Goal: Information Seeking & Learning: Compare options

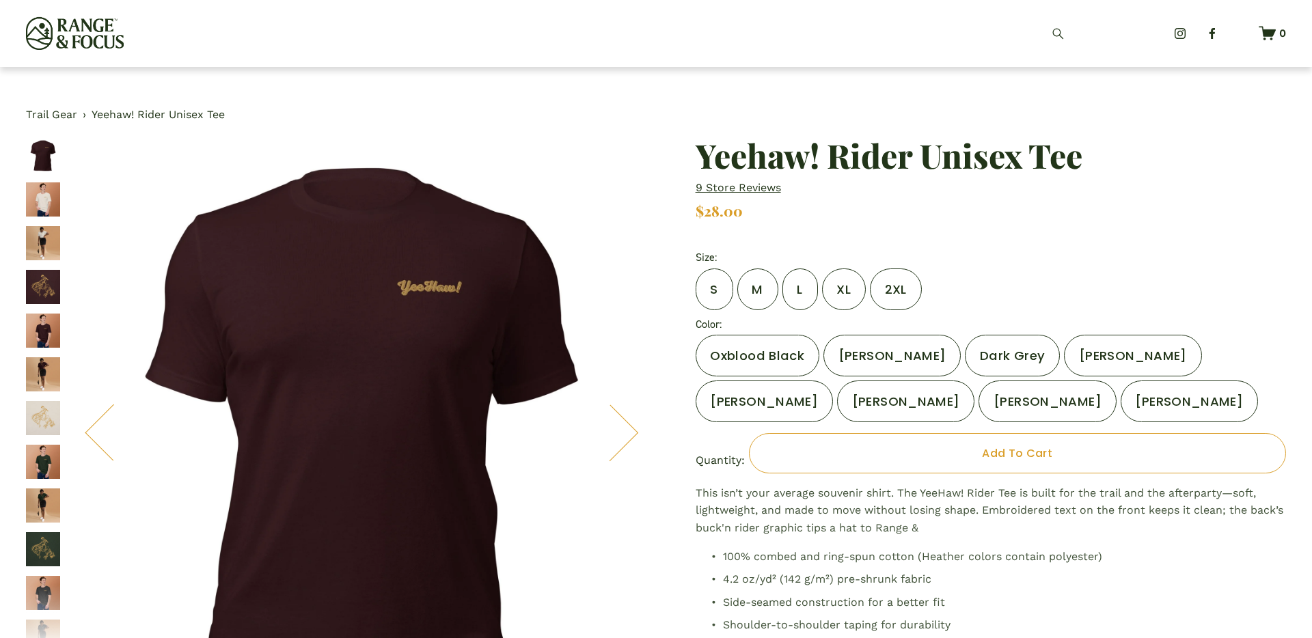
click at [139, 104] on div "Trail Gear › Yeehaw! Rider Unisex Tee" at bounding box center [656, 417] width 1312 height 700
click at [59, 105] on div "Trail Gear › Yeehaw! Rider Unisex Tee" at bounding box center [656, 417] width 1312 height 700
click at [57, 113] on link "Trail Gear" at bounding box center [51, 115] width 51 height 18
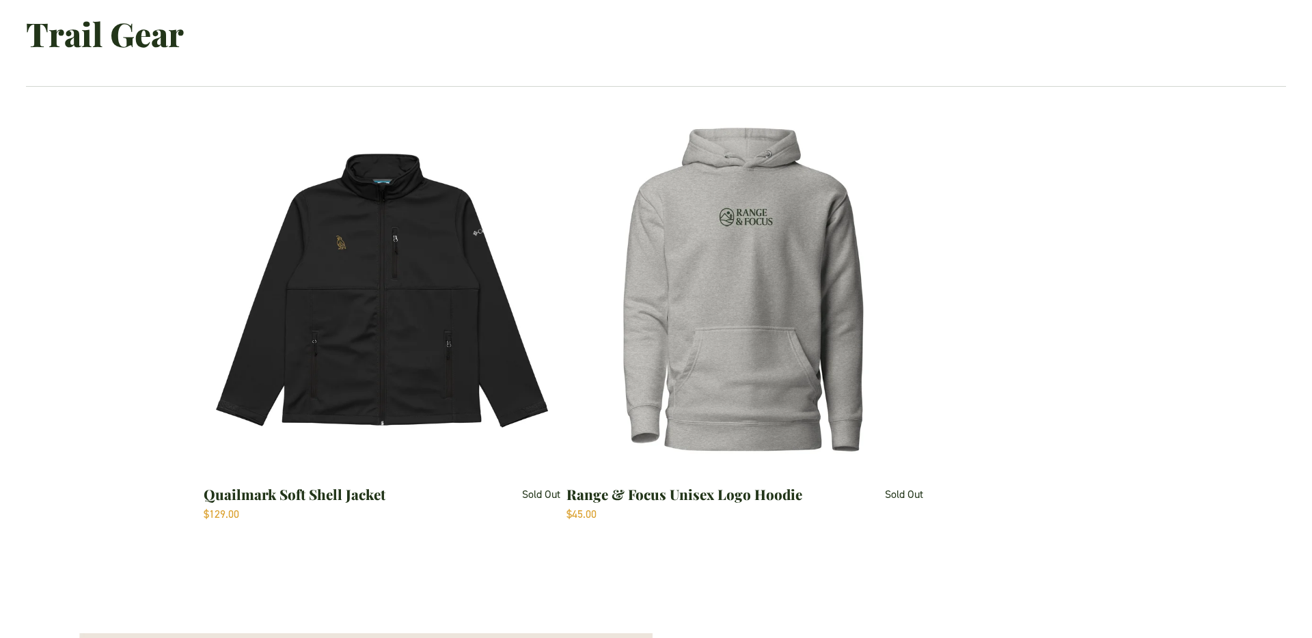
scroll to position [501, 0]
click at [656, 370] on img "Range & Focus Unisex Logo Hoodie" at bounding box center [745, 289] width 356 height 356
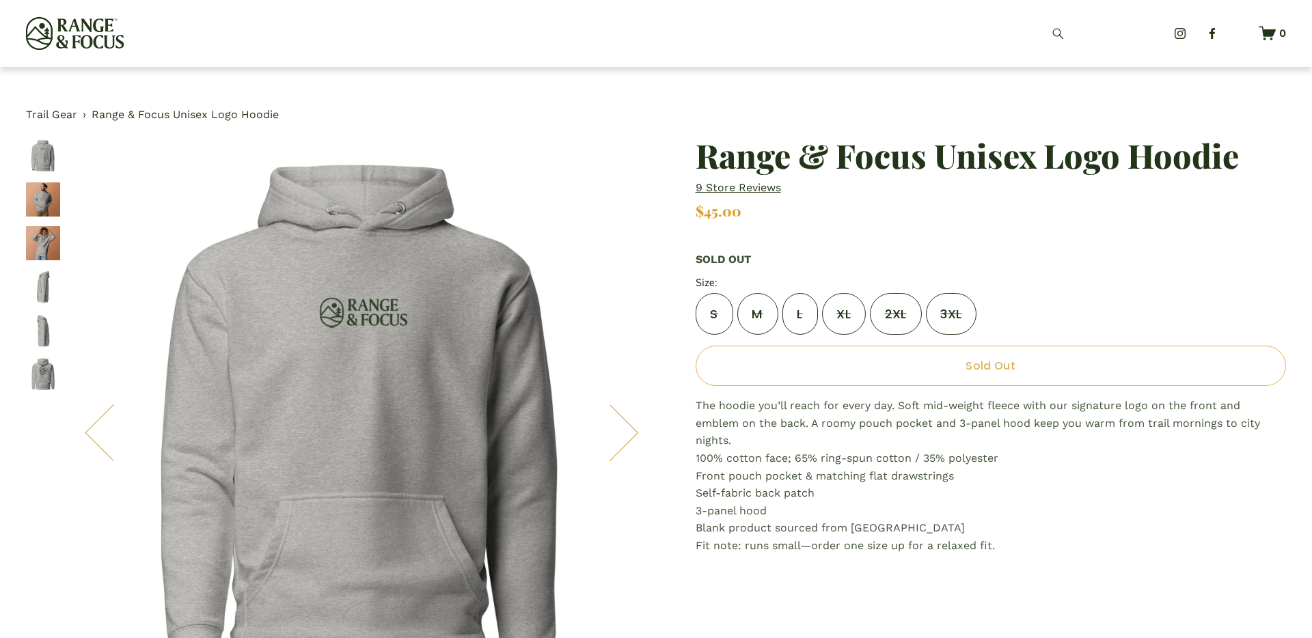
click at [42, 113] on link "Trail Gear" at bounding box center [51, 115] width 51 height 18
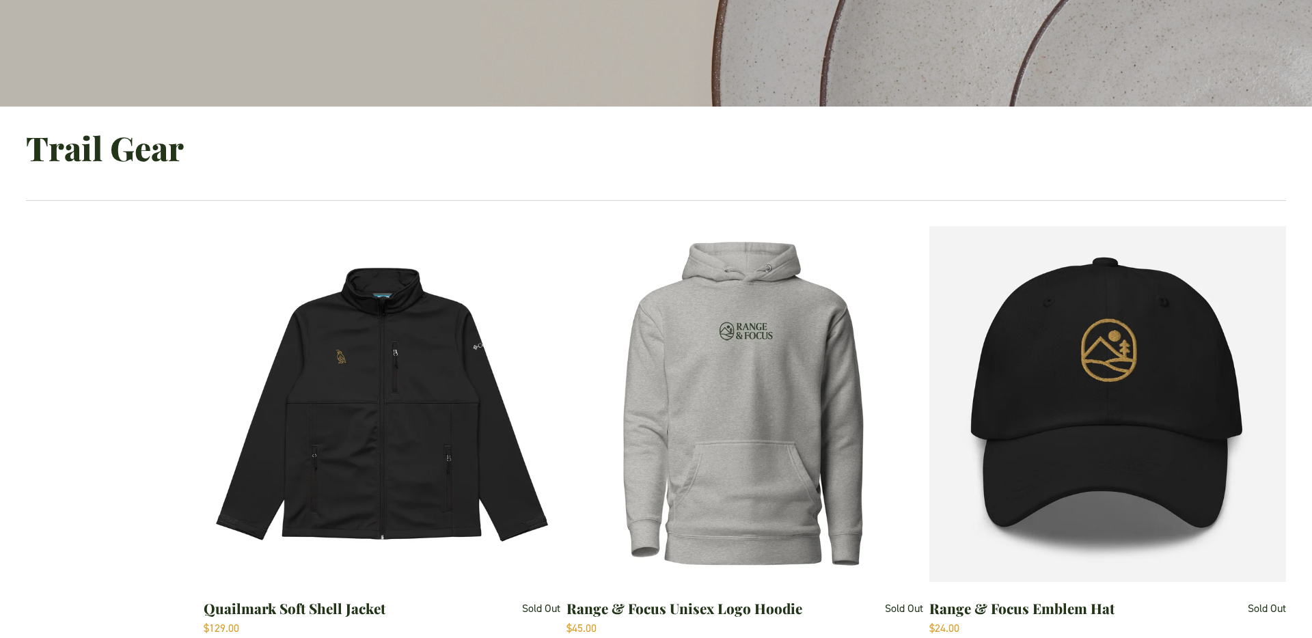
scroll to position [443, 0]
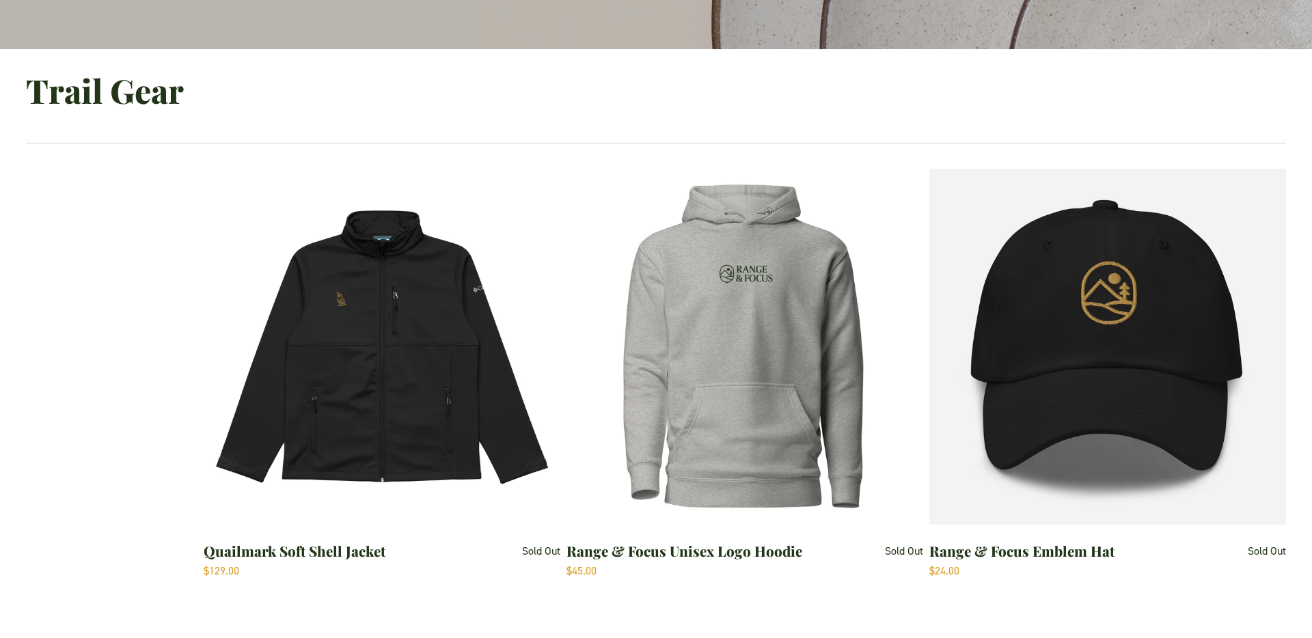
click at [368, 442] on img "Quailmark Soft Shell Jacket" at bounding box center [382, 347] width 356 height 356
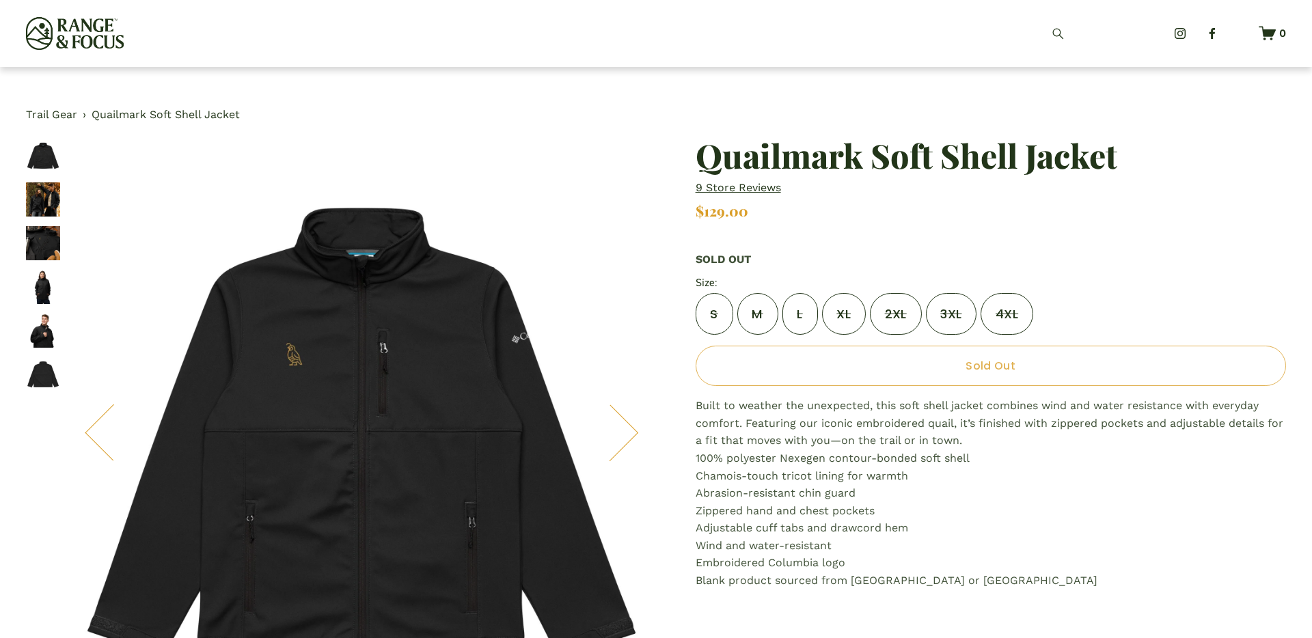
click at [42, 111] on link "Trail Gear" at bounding box center [51, 115] width 51 height 18
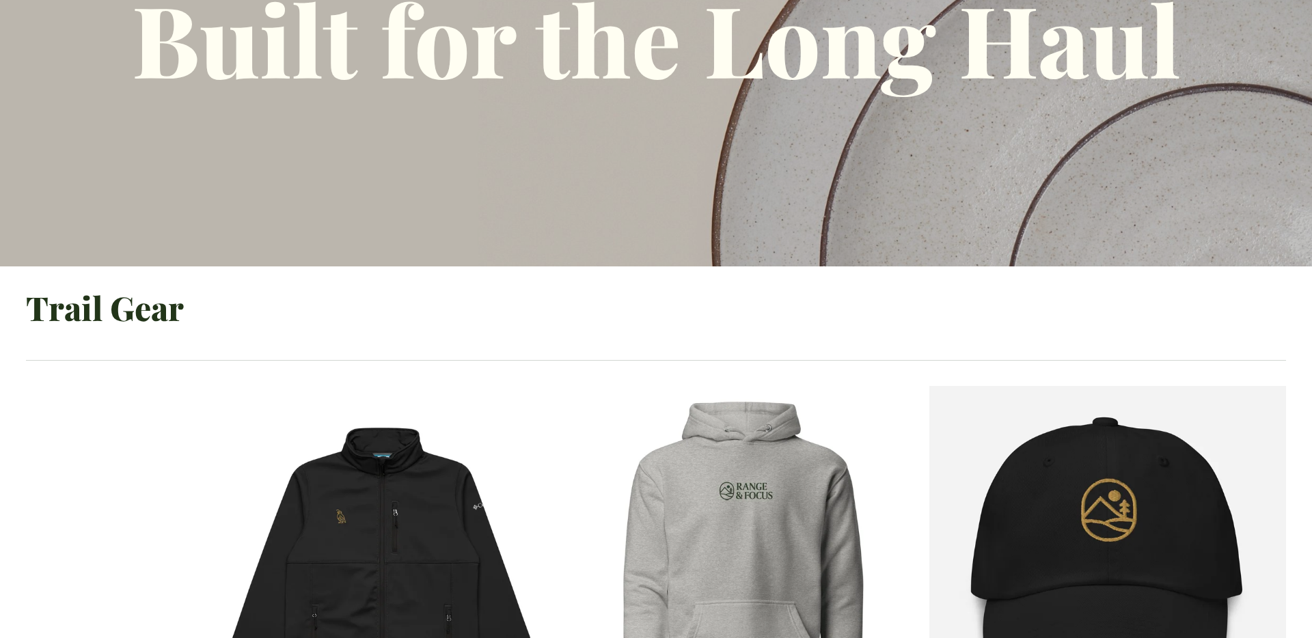
scroll to position [273, 0]
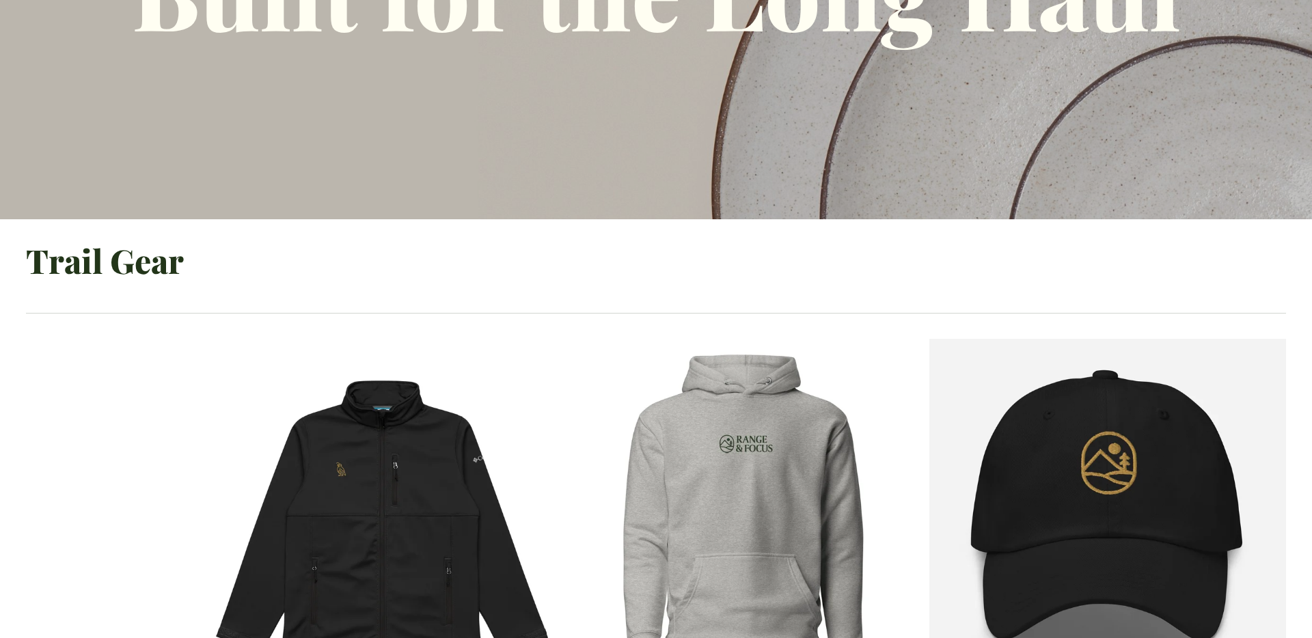
click at [1060, 462] on img "Range & Focus Emblem Hat" at bounding box center [1108, 517] width 356 height 356
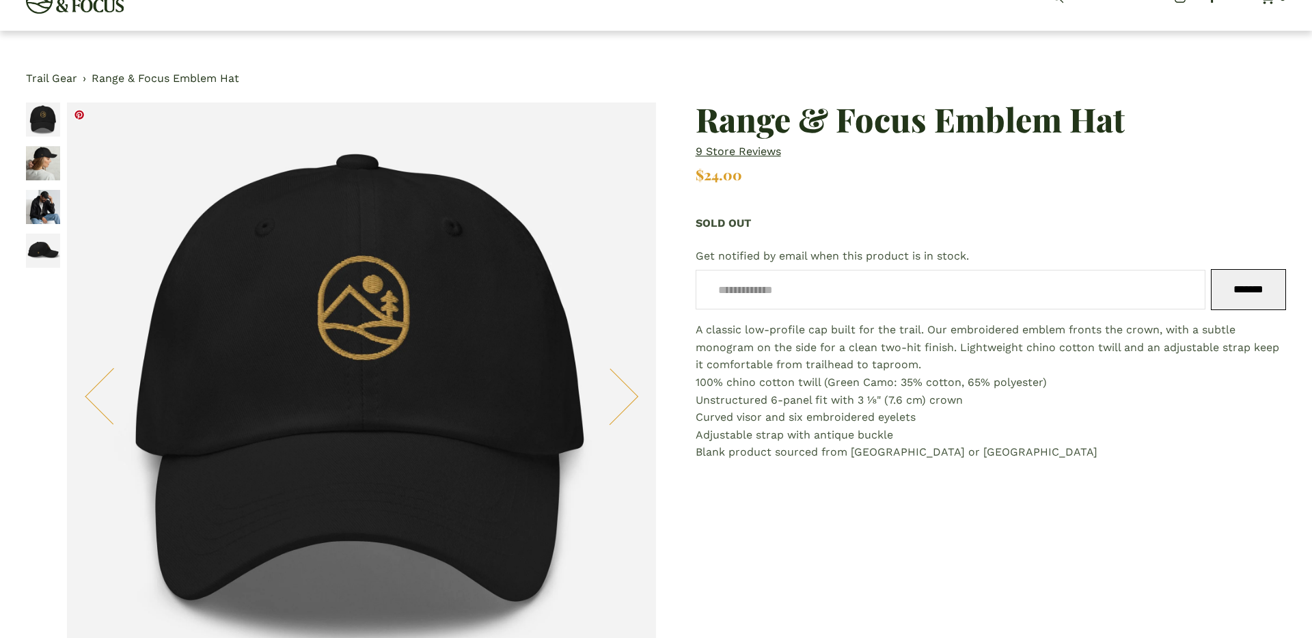
scroll to position [41, 0]
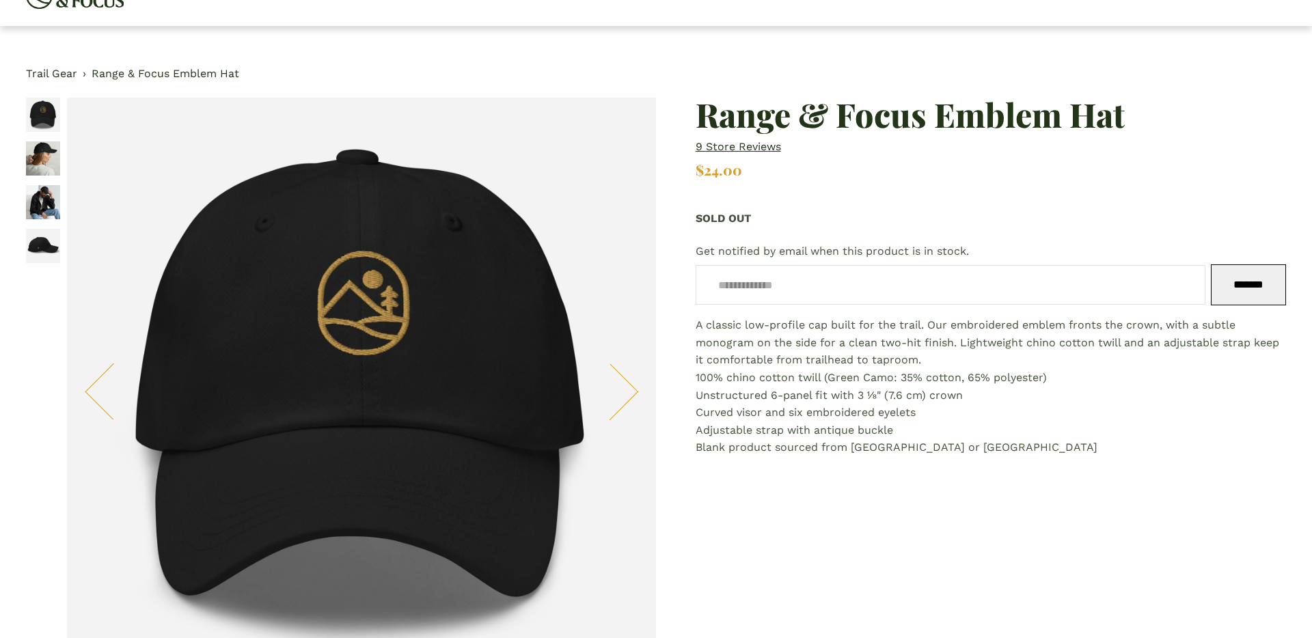
click at [49, 158] on img "Image 2 of 4" at bounding box center [43, 158] width 34 height 34
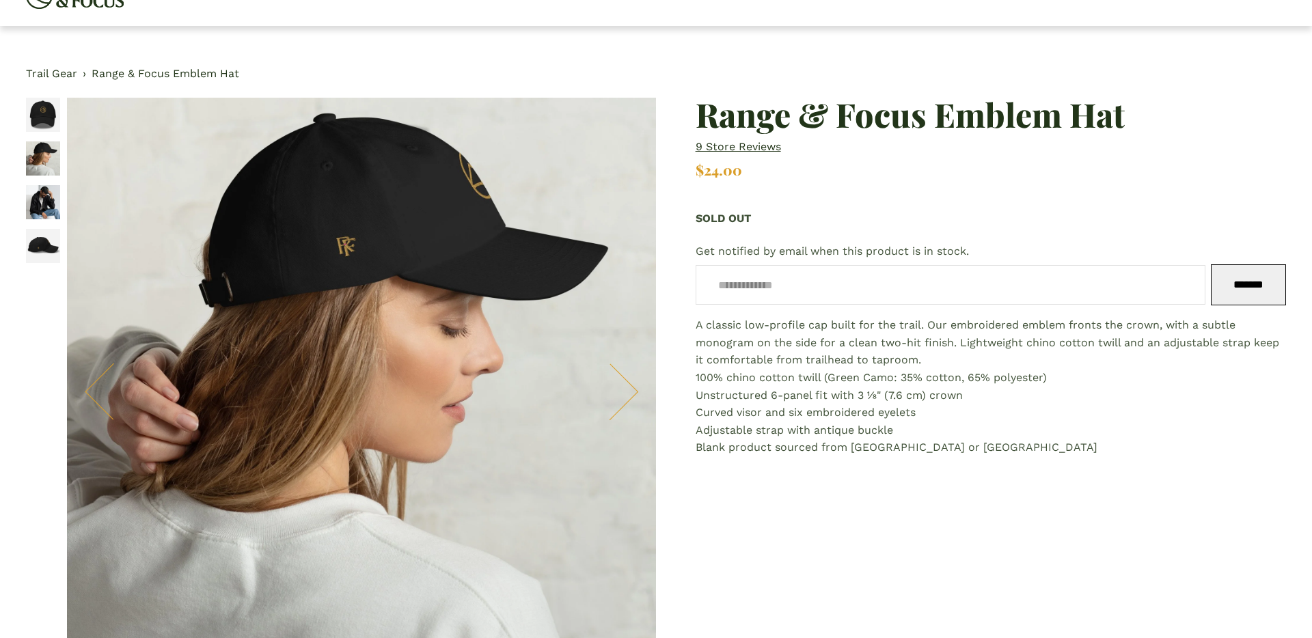
click at [45, 194] on img "Image 3 of 4" at bounding box center [43, 202] width 34 height 34
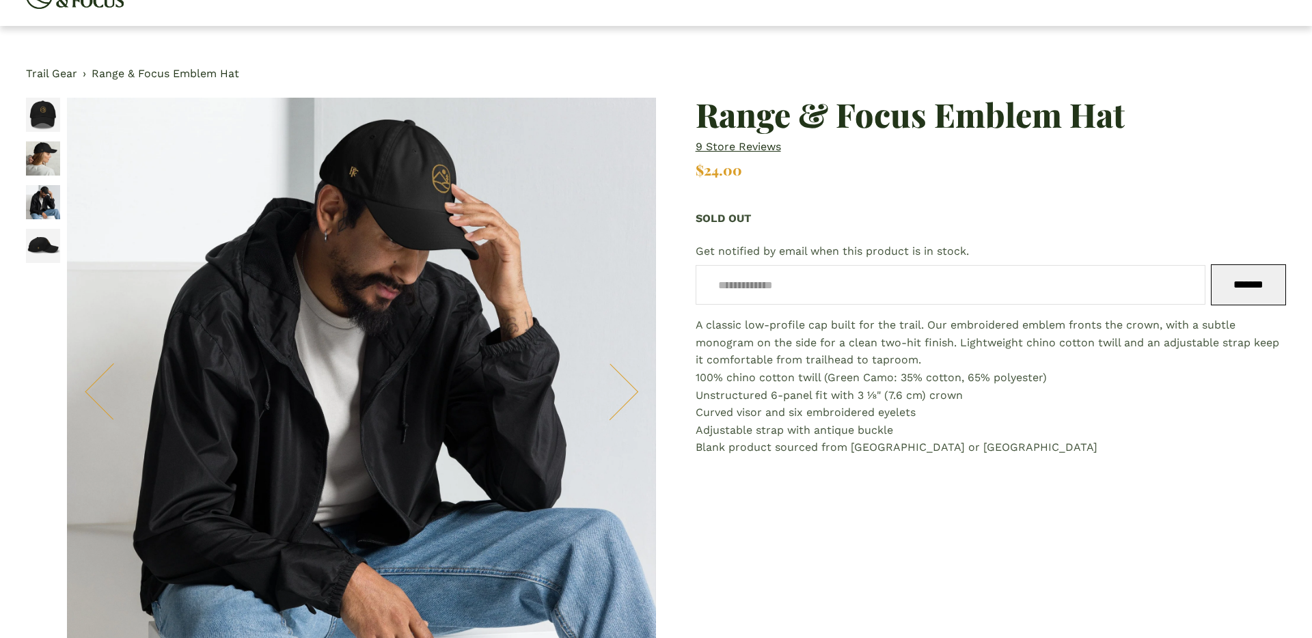
click at [43, 238] on img "Image 4 of 4" at bounding box center [43, 246] width 34 height 34
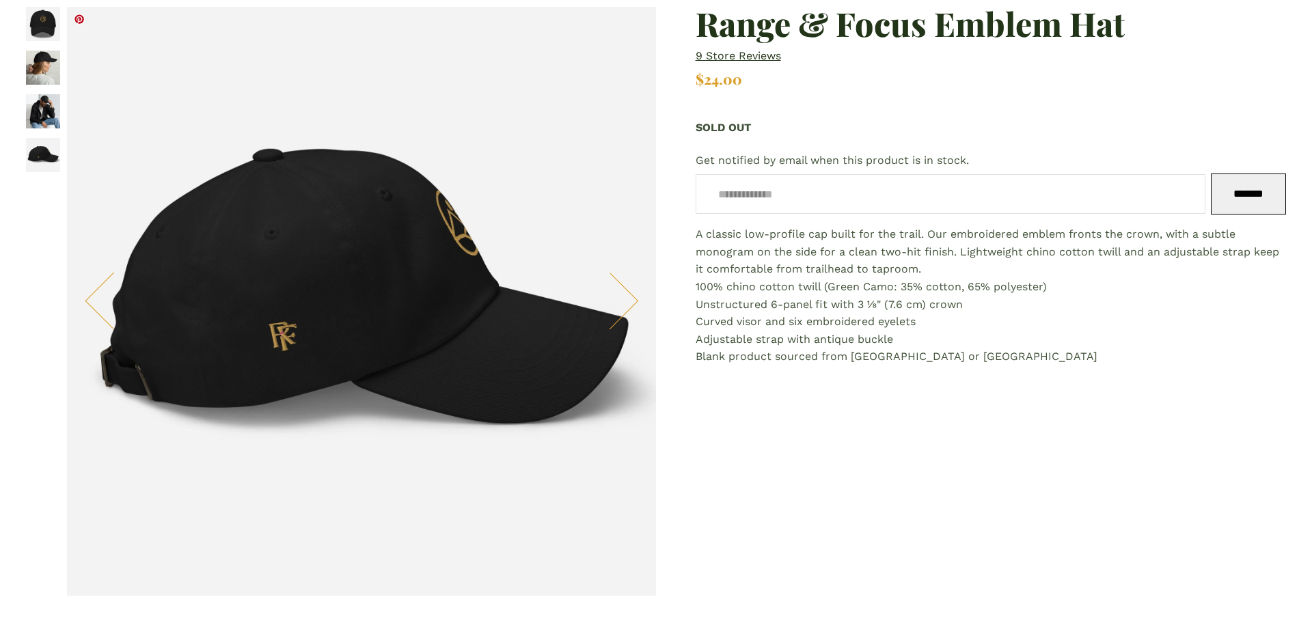
scroll to position [131, 0]
click at [41, 32] on img "Image 1 of 4" at bounding box center [43, 25] width 34 height 34
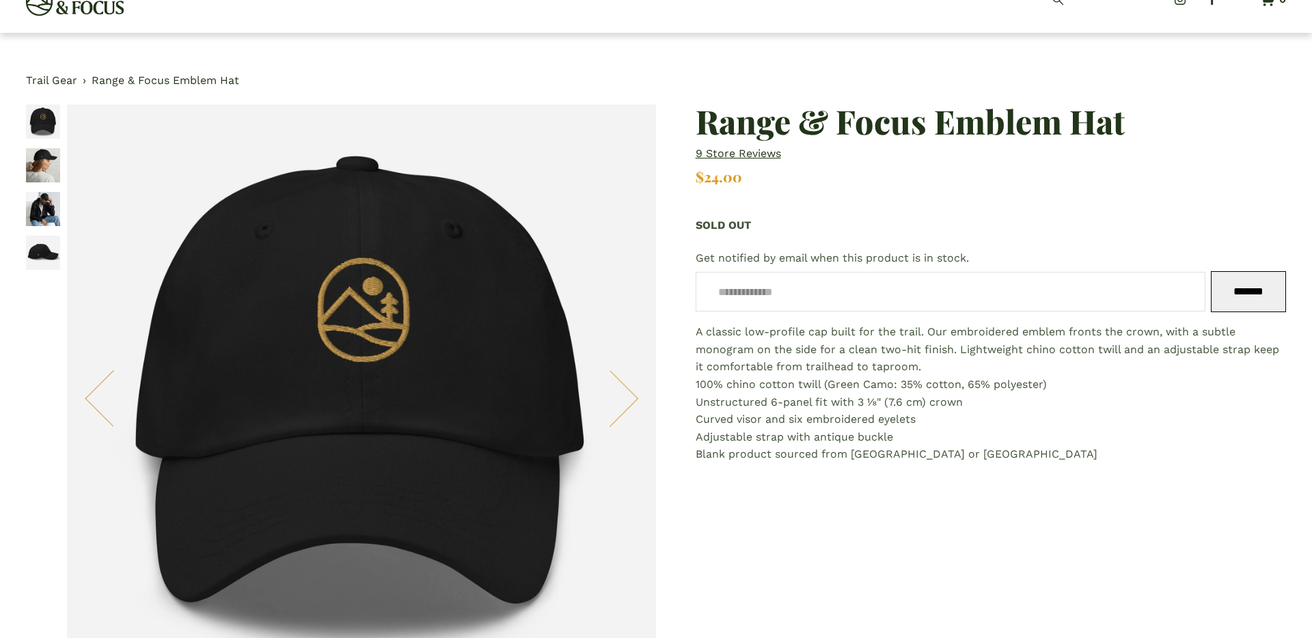
scroll to position [0, 0]
